Goal: Task Accomplishment & Management: Use online tool/utility

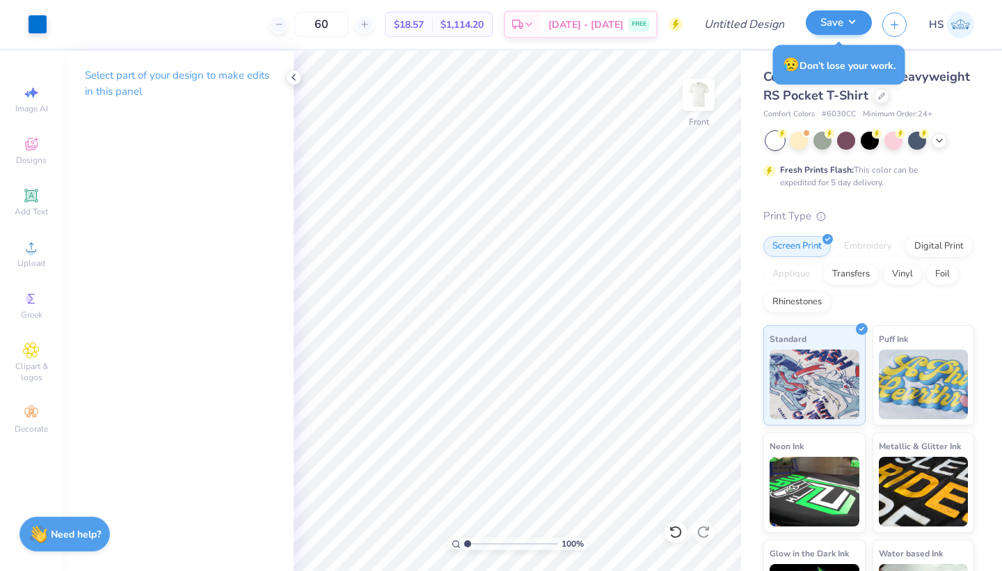
type input "60"
click at [852, 21] on button "Save" at bounding box center [839, 22] width 66 height 24
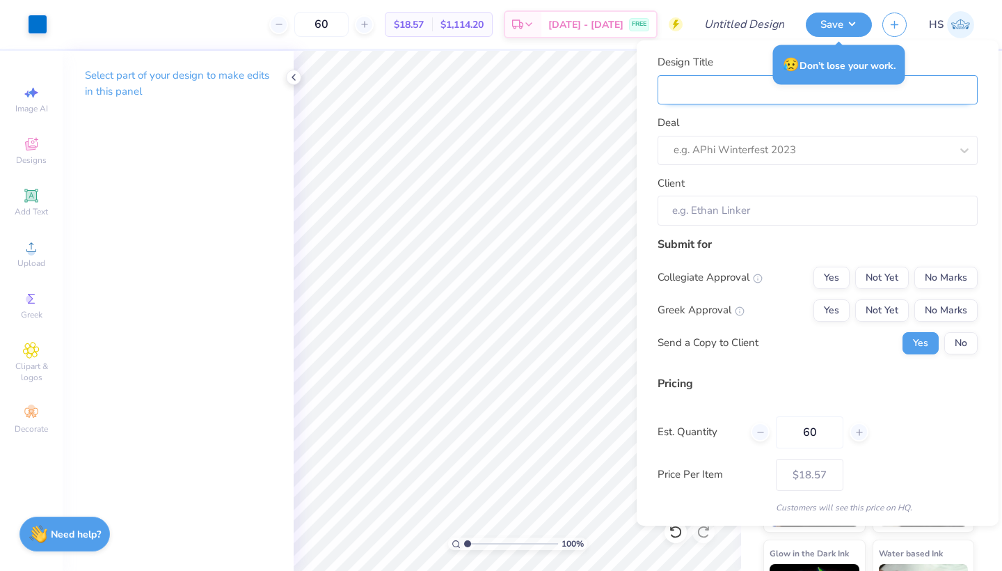
click at [897, 95] on input "Design Title" at bounding box center [818, 90] width 320 height 30
type input "A"
type input "AX"
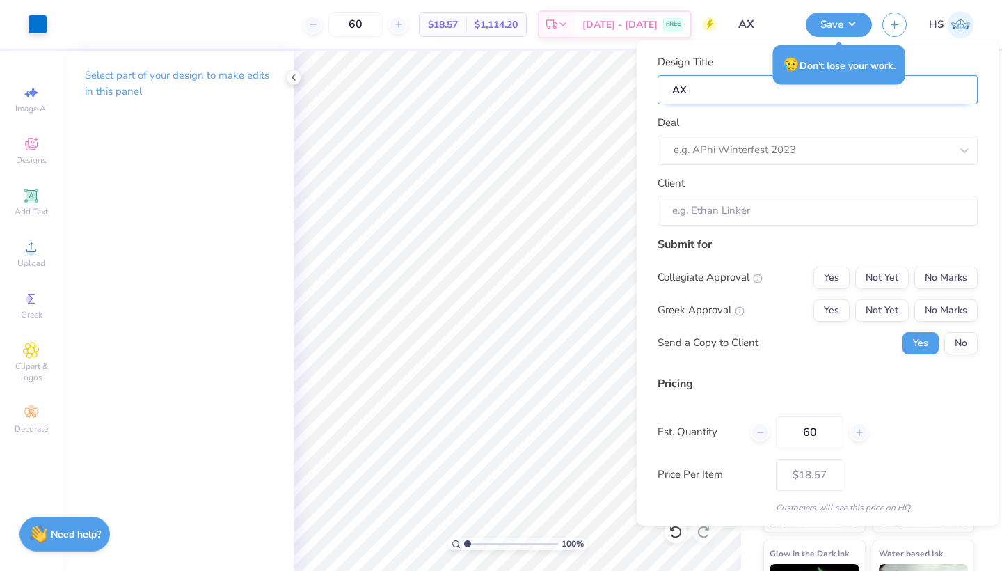
type input "AXO"
type input "AXO P"
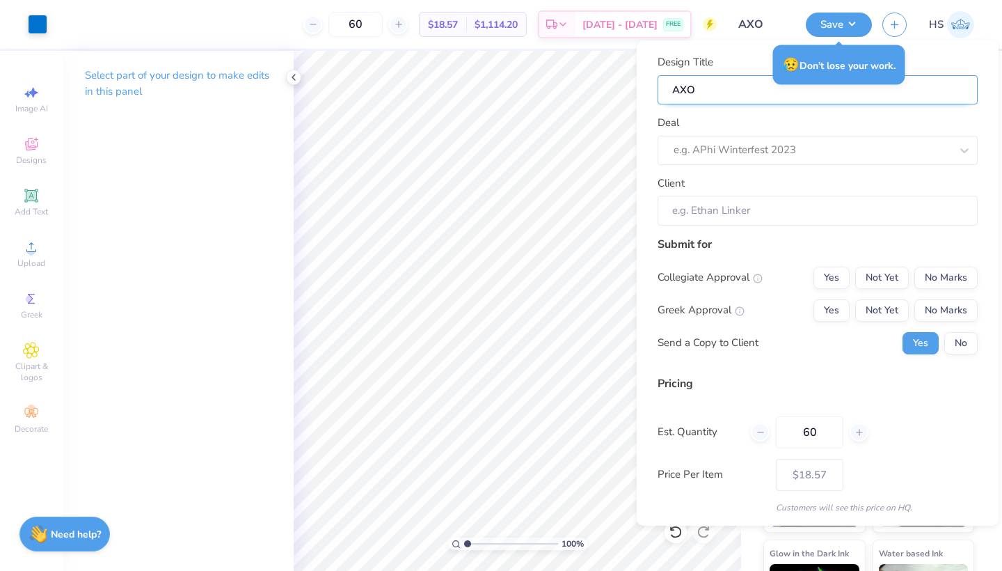
type input "AXO P"
type input "AXO Pa"
type input "AXO Par"
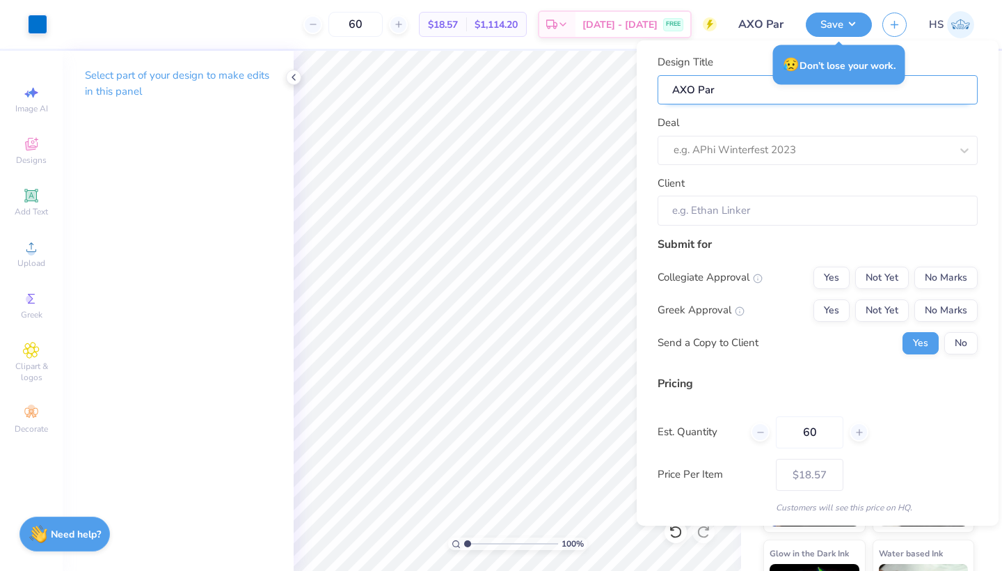
type input "AXO Pare"
type input "AXO Paren"
type input "AXO Parent"
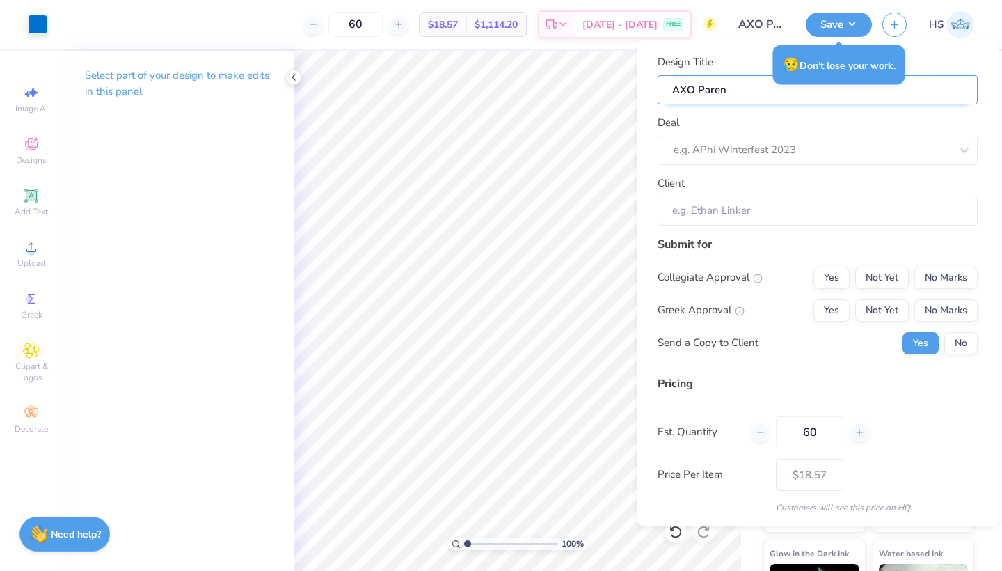
type input "AXO Parent"
type input "AXO Parents"
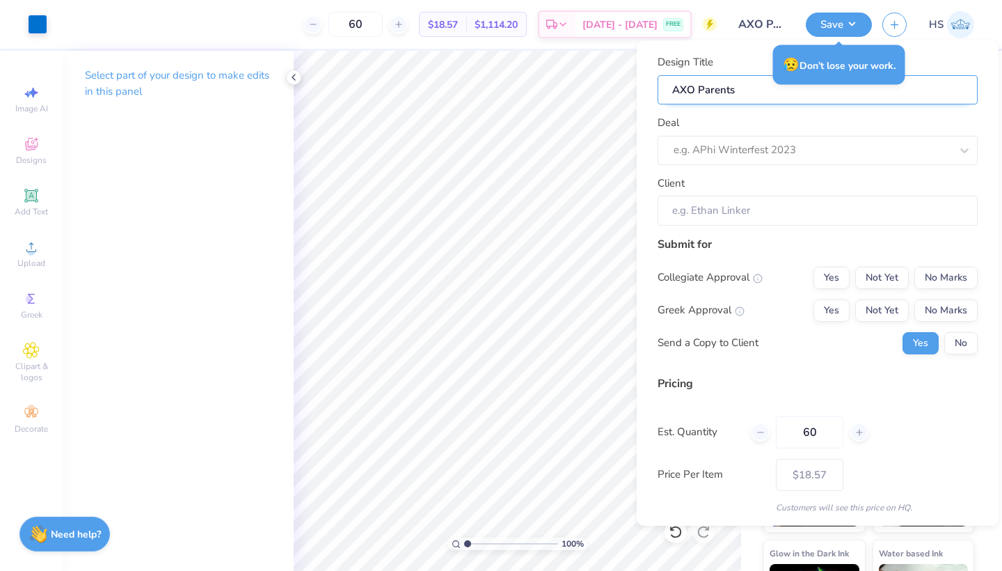
type input "AXO Parents W"
type input "AXO Parents We"
type input "AXO Parents Wee"
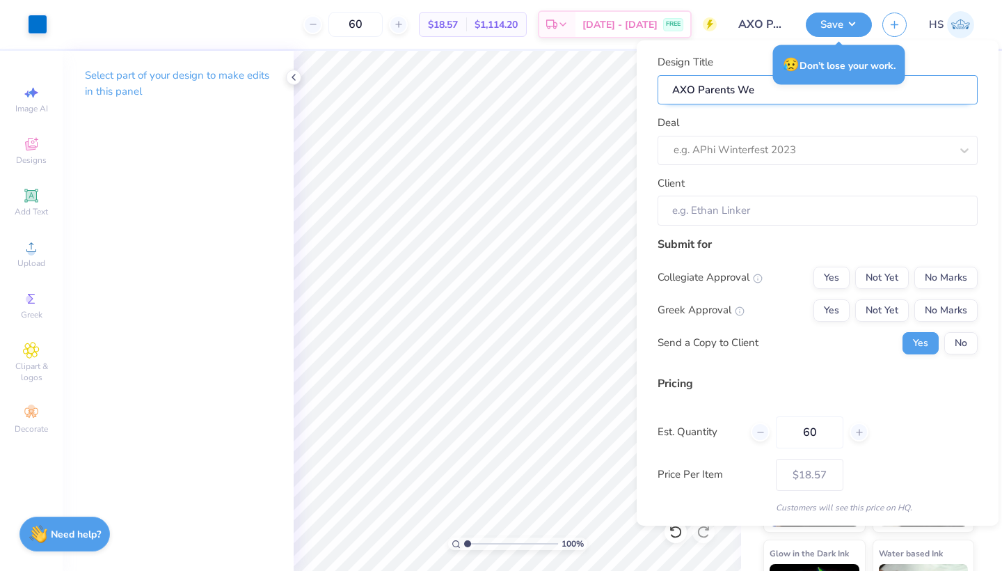
type input "AXO Parents Wee"
type input "AXO Parents Week"
type input "AXO Parents Weeke"
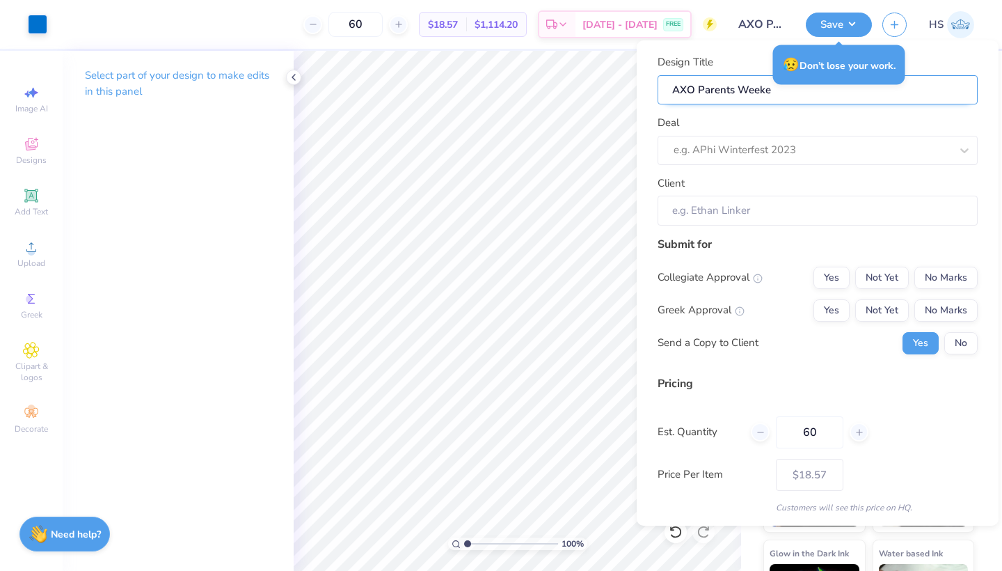
type input "AXO Parents Weeken"
type input "AXO Parents Weekend"
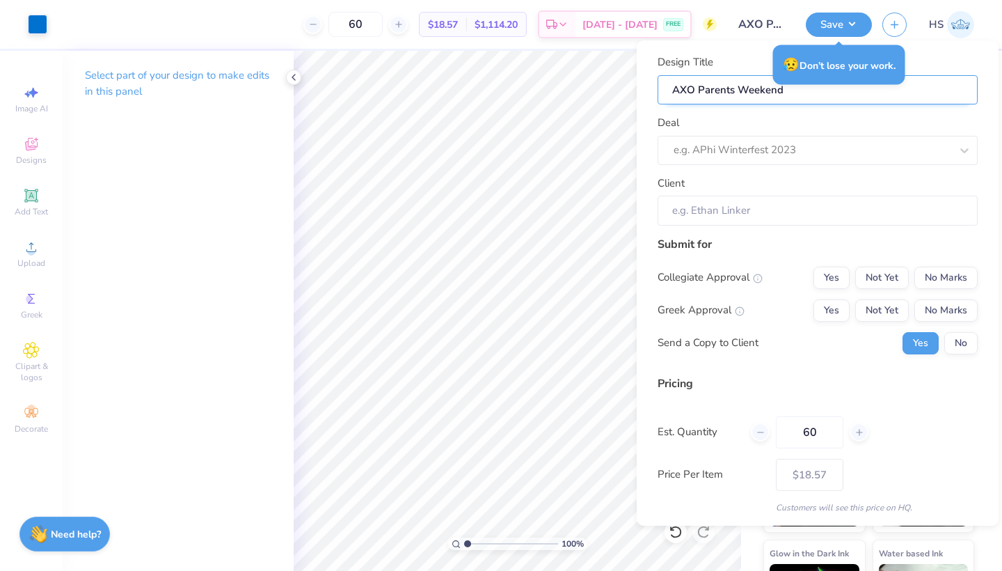
type input "AXO Parents Weekend"
type input "AXO Parents Weekend M"
type input "AXO Parents Weekend Me"
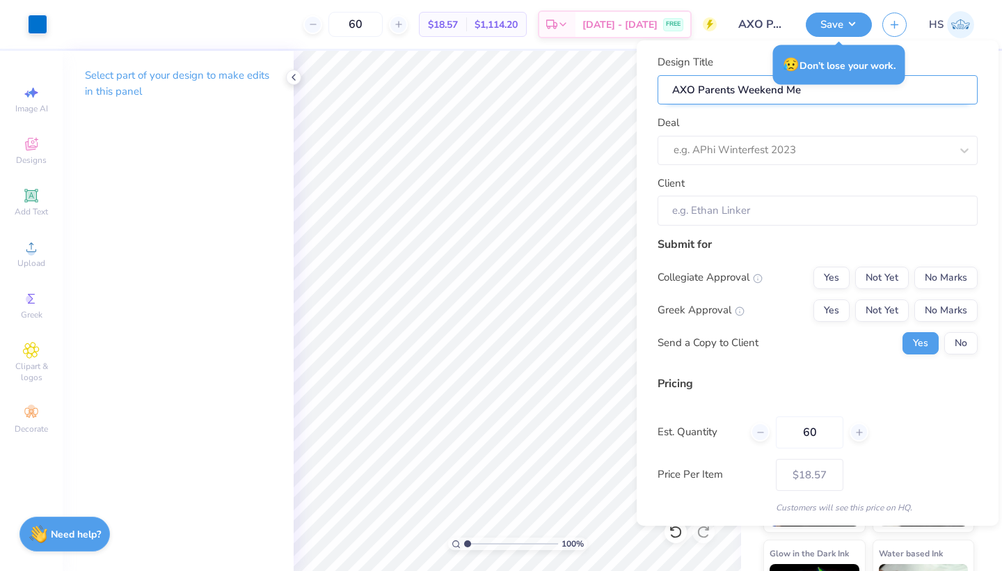
type input "AXO Parents Weekend Mer"
type input "AXO Parents Weekend Merc"
type input "AXO Parents Weekend Merch"
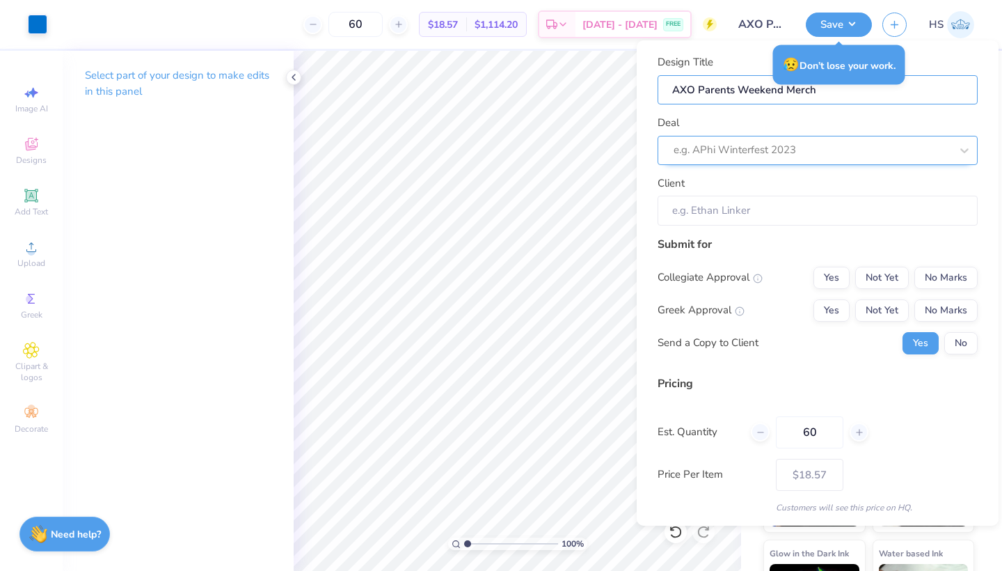
type input "AXO Parents Weekend Merch"
click at [888, 141] on div at bounding box center [798, 150] width 249 height 19
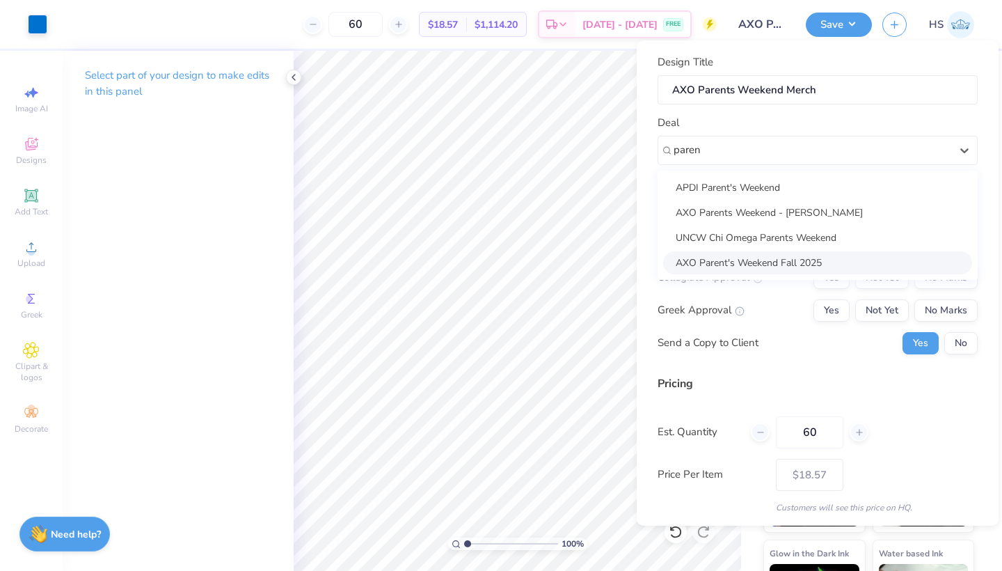
click at [880, 265] on div "AXO Parent's Weekend Fall 2025" at bounding box center [817, 262] width 309 height 23
type input "paren"
type input "[PERSON_NAME]"
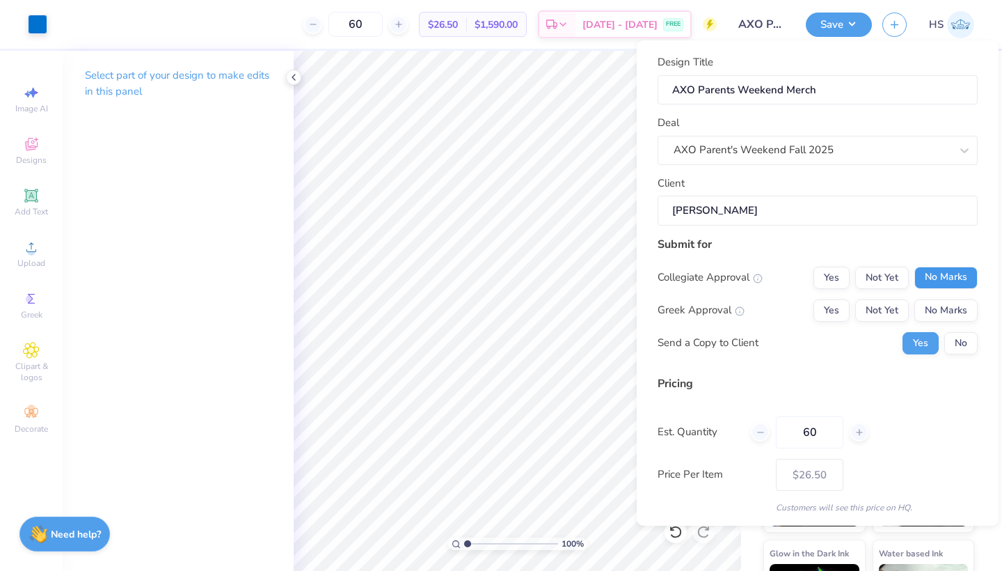
click at [938, 279] on button "No Marks" at bounding box center [946, 278] width 63 height 22
click at [879, 307] on button "Not Yet" at bounding box center [883, 310] width 54 height 22
click at [955, 340] on button "No" at bounding box center [961, 343] width 33 height 22
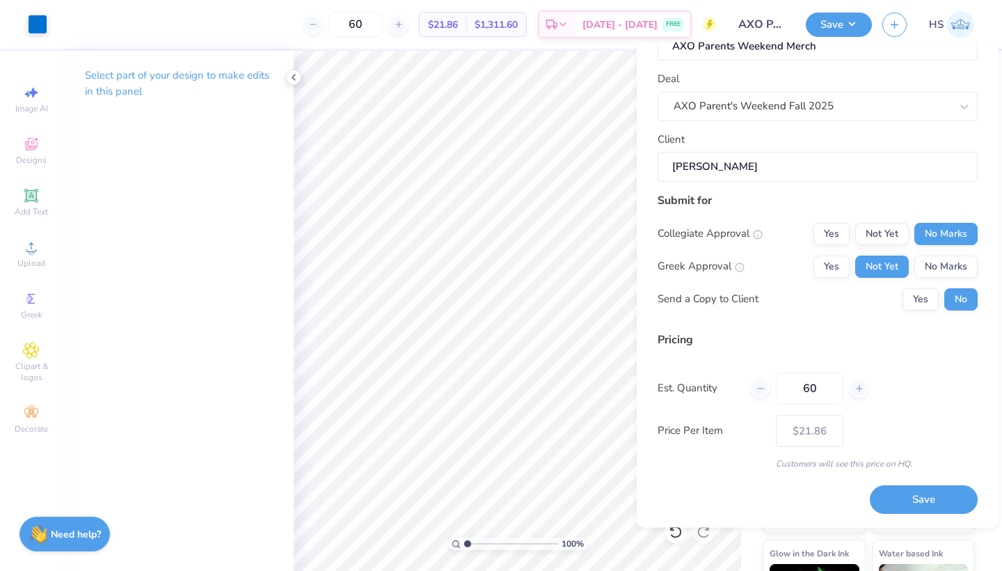
scroll to position [45, 0]
click at [919, 502] on button "Save" at bounding box center [924, 501] width 108 height 29
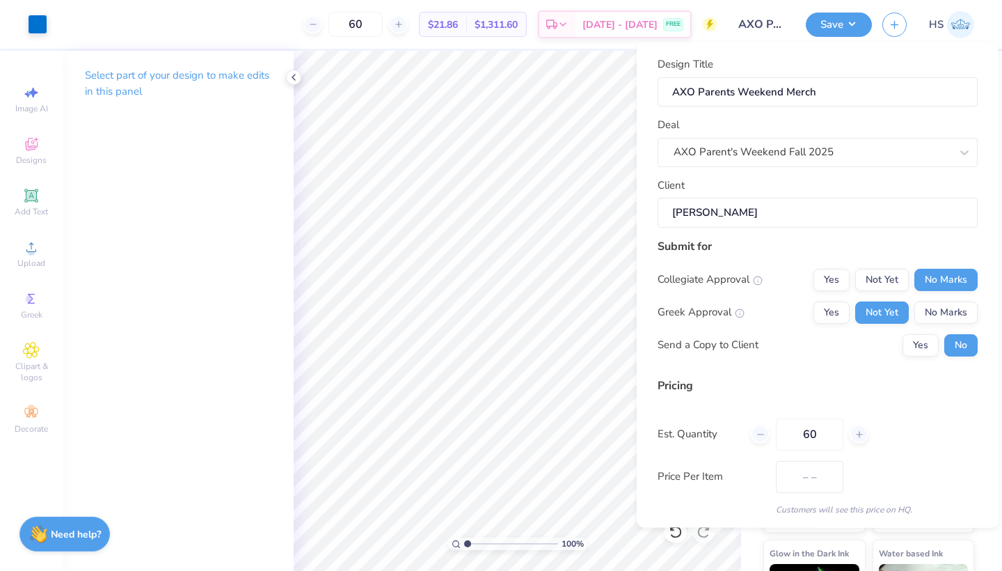
type input "$18.57"
